Goal: Transaction & Acquisition: Purchase product/service

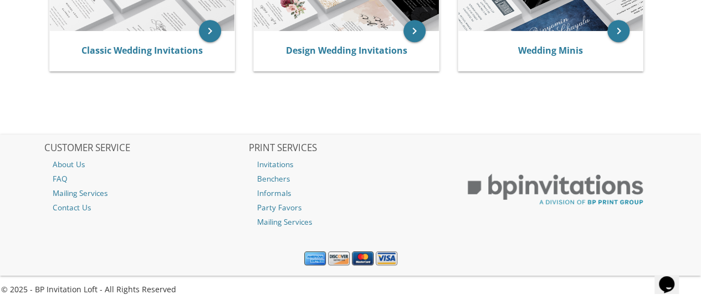
scroll to position [58, 0]
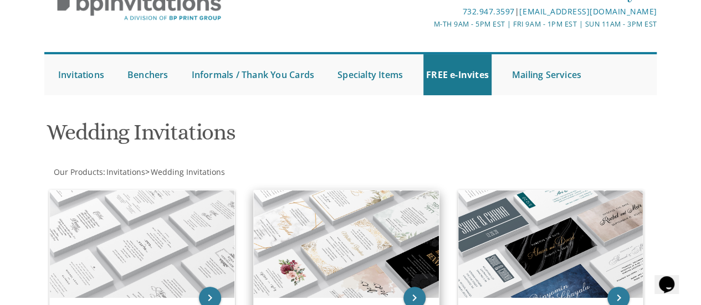
click at [330, 234] on img at bounding box center [346, 245] width 185 height 108
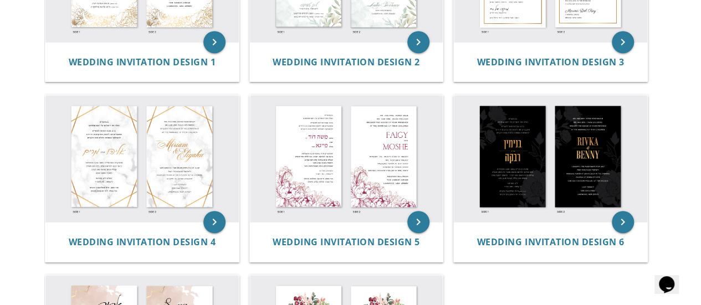
scroll to position [309, 0]
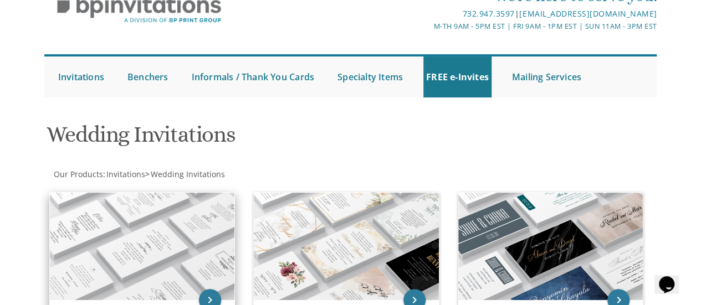
click at [95, 232] on img at bounding box center [142, 247] width 185 height 108
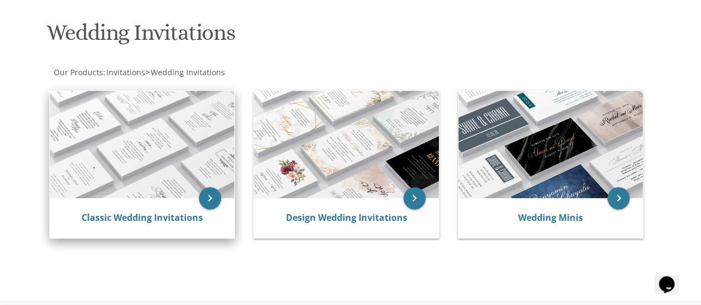
scroll to position [166, 0]
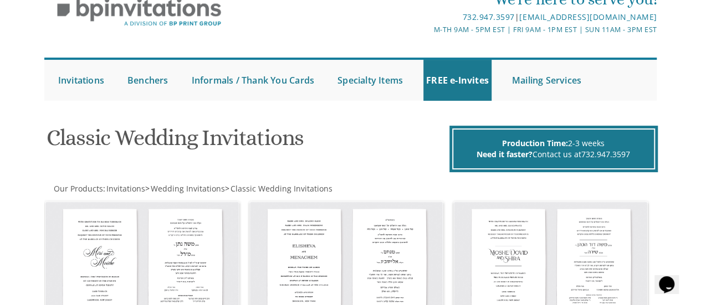
scroll to position [66, 0]
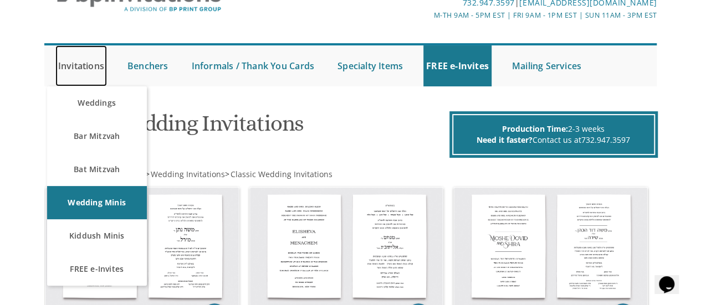
click at [69, 71] on link "Invitations" at bounding box center [81, 65] width 52 height 41
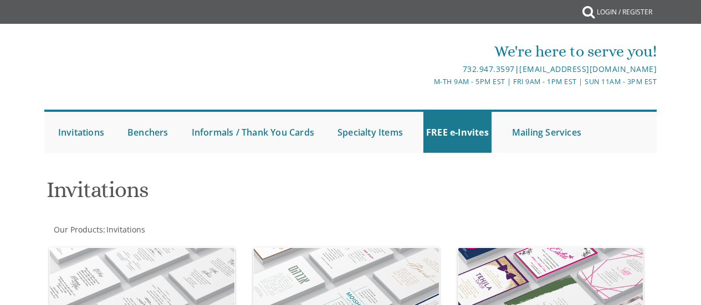
click at [80, 104] on div at bounding box center [140, 90] width 193 height 52
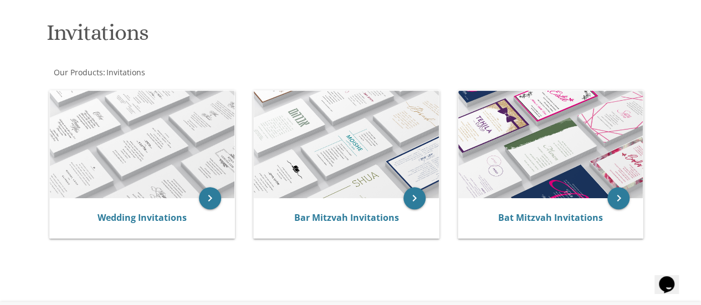
scroll to position [156, 0]
